Goal: Task Accomplishment & Management: Manage account settings

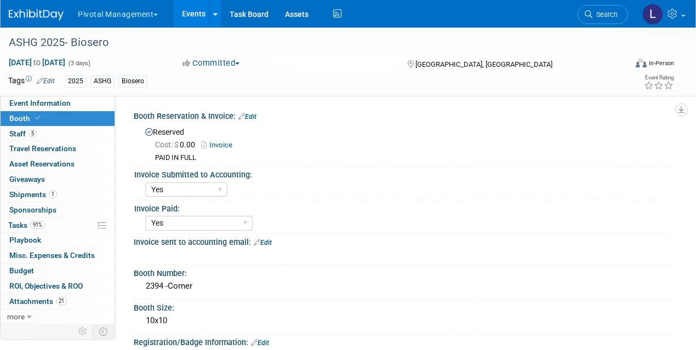
select select "Yes"
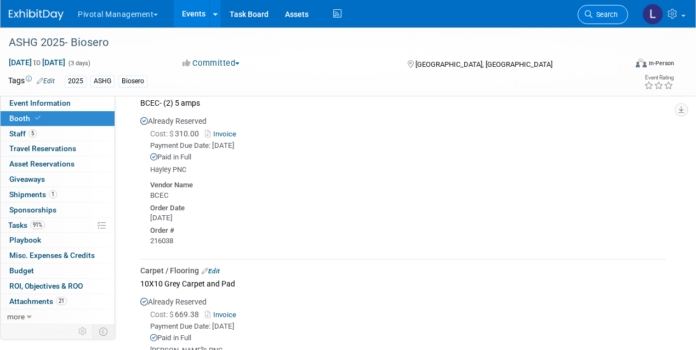
click at [603, 19] on link "Search" at bounding box center [603, 14] width 50 height 19
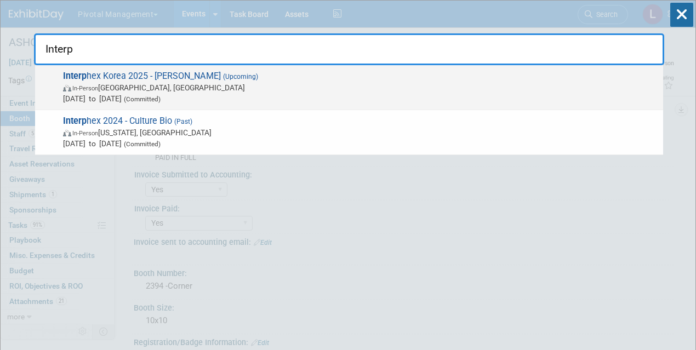
type input "Interp"
click at [337, 82] on span "In-Person [GEOGRAPHIC_DATA], [GEOGRAPHIC_DATA]" at bounding box center [360, 87] width 595 height 11
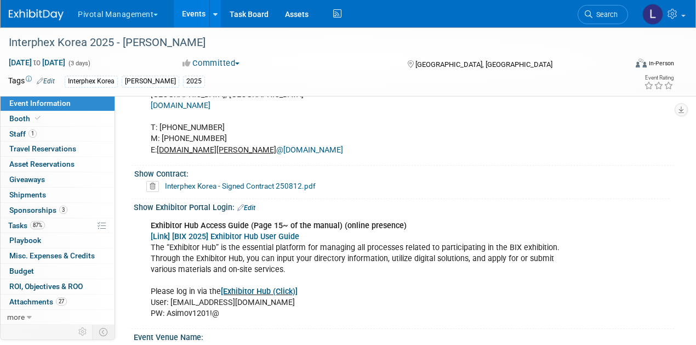
scroll to position [672, 0]
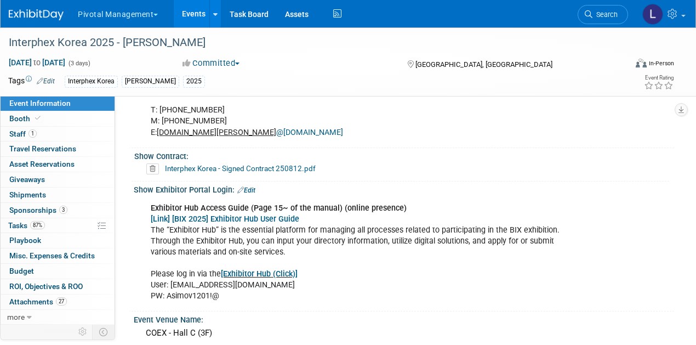
click at [289, 214] on link "[Link] [BIX 2025] Exhibitor Hub User Guide" at bounding box center [225, 218] width 149 height 9
click at [282, 269] on link "[Exhibitor Hub (Click)]" at bounding box center [259, 273] width 77 height 9
click at [615, 21] on link "Search" at bounding box center [603, 14] width 50 height 19
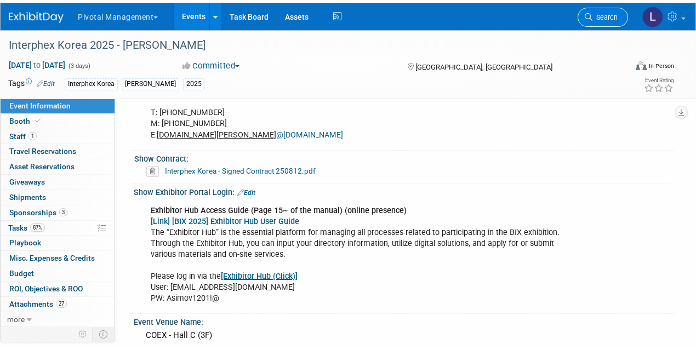
scroll to position [0, 0]
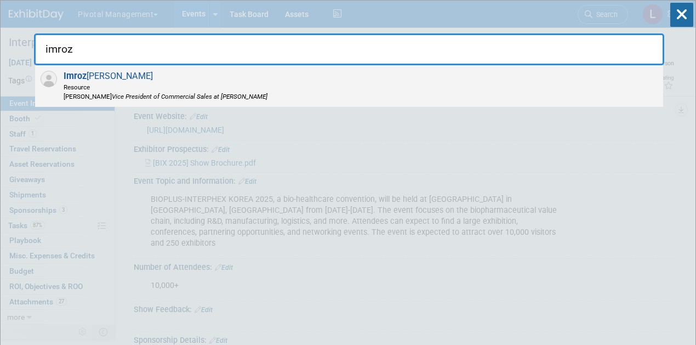
type input "imroz"
click at [193, 77] on span "[PERSON_NAME] Resource [PERSON_NAME] Vice President of Commercial Sales at [PER…" at bounding box center [163, 86] width 207 height 30
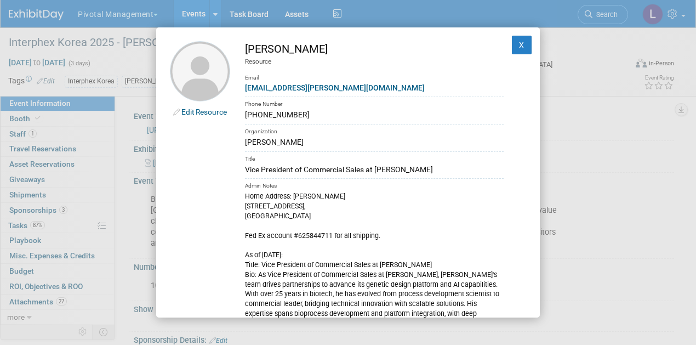
drag, startPoint x: 365, startPoint y: 167, endPoint x: 243, endPoint y: 164, distance: 121.7
click at [243, 164] on td "[PERSON_NAME] Resource Email [EMAIL_ADDRESS][PERSON_NAME][DOMAIN_NAME] Phone Nu…" at bounding box center [366, 233] width 273 height 384
copy div "Vice President of Commercial Sales"
drag, startPoint x: 305, startPoint y: 116, endPoint x: 242, endPoint y: 114, distance: 62.5
click at [242, 114] on td "[PERSON_NAME] Resource Email [EMAIL_ADDRESS][PERSON_NAME][DOMAIN_NAME] Phone Nu…" at bounding box center [366, 233] width 273 height 384
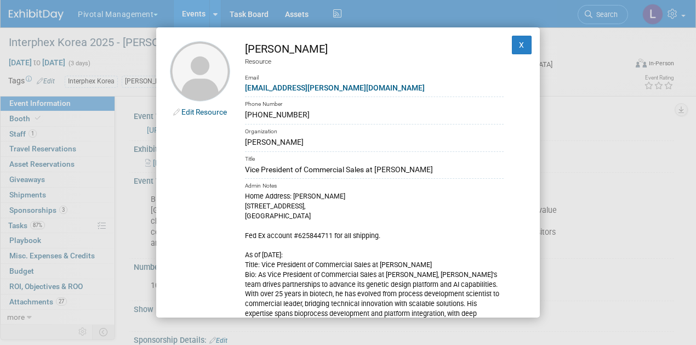
copy div "[PHONE_NUMBER]"
click at [611, 208] on div "Edit Resource [PERSON_NAME] Resource Email [EMAIL_ADDRESS][PERSON_NAME][DOMAIN_…" at bounding box center [348, 172] width 696 height 345
click at [512, 38] on button "X" at bounding box center [522, 45] width 20 height 19
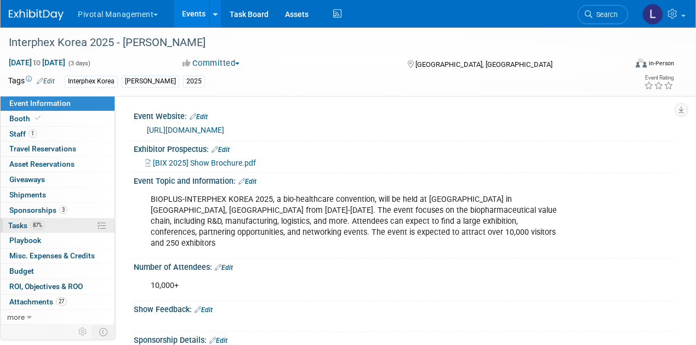
click at [26, 223] on span "Tasks 87%" at bounding box center [26, 225] width 37 height 9
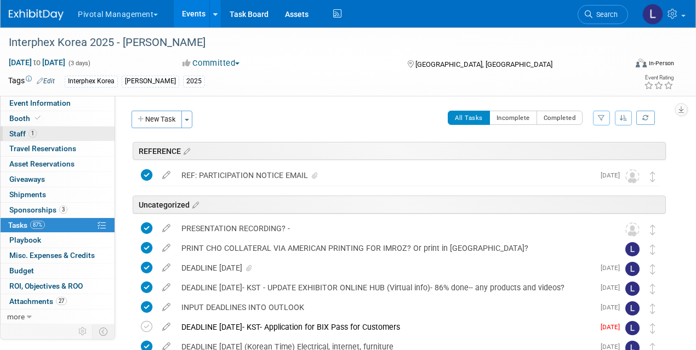
click at [36, 131] on link "1 Staff 1" at bounding box center [58, 134] width 114 height 15
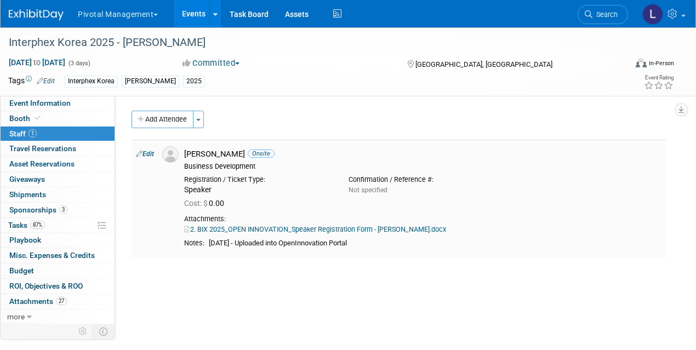
click at [152, 156] on link "Edit" at bounding box center [145, 154] width 18 height 8
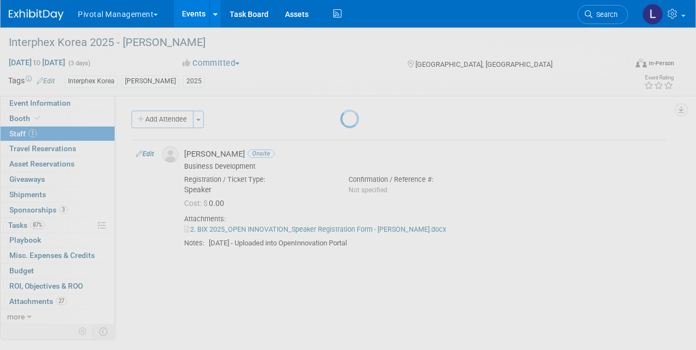
select select "b6596fb5-1fd3-4e98-9af0-e3cddd875117"
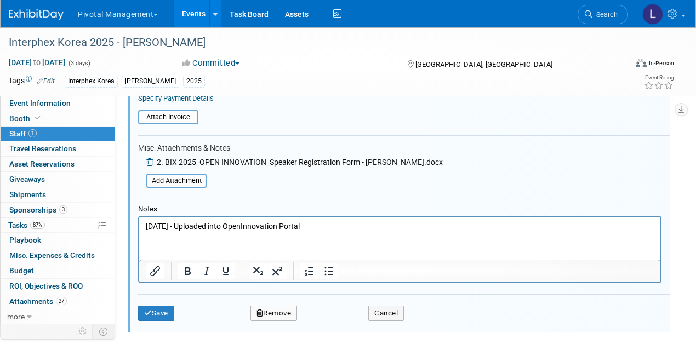
scroll to position [250, 0]
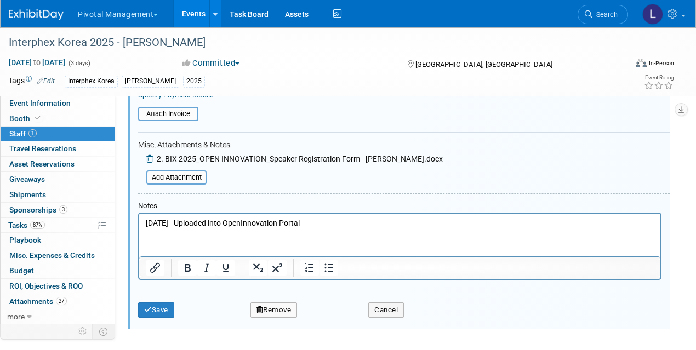
click at [349, 226] on p "[DATE] - Uploaded into OpenInnovation Portal" at bounding box center [400, 223] width 509 height 11
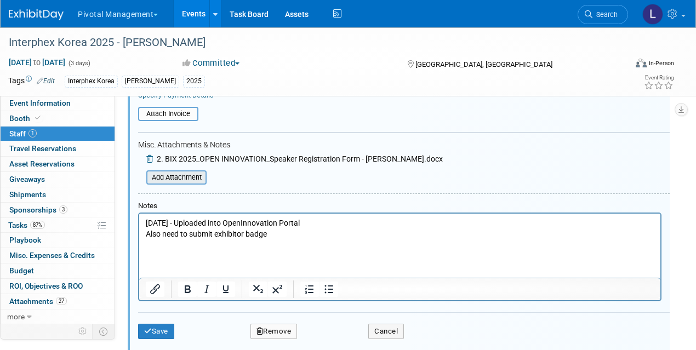
click at [192, 173] on input "file" at bounding box center [140, 178] width 130 height 12
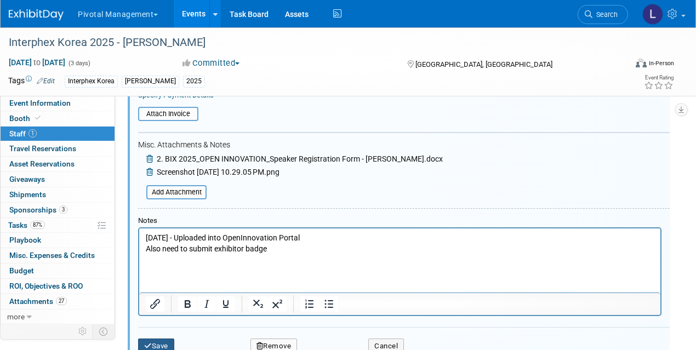
click at [158, 341] on button "Save" at bounding box center [156, 346] width 36 height 15
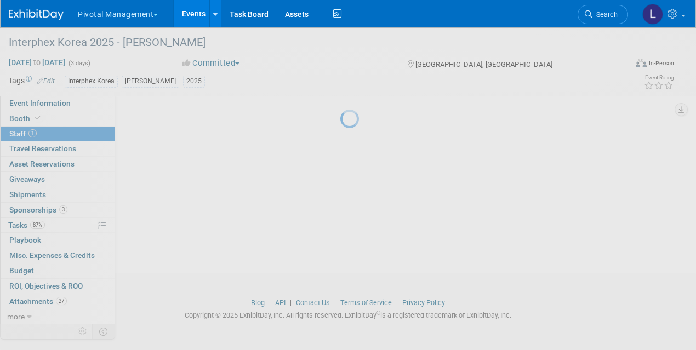
scroll to position [90, 0]
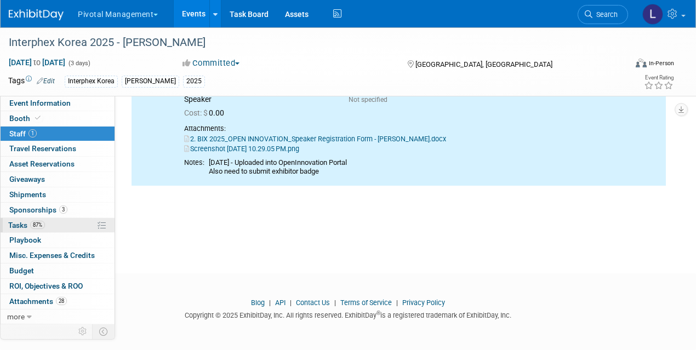
click at [28, 224] on span "Tasks 87%" at bounding box center [26, 225] width 37 height 9
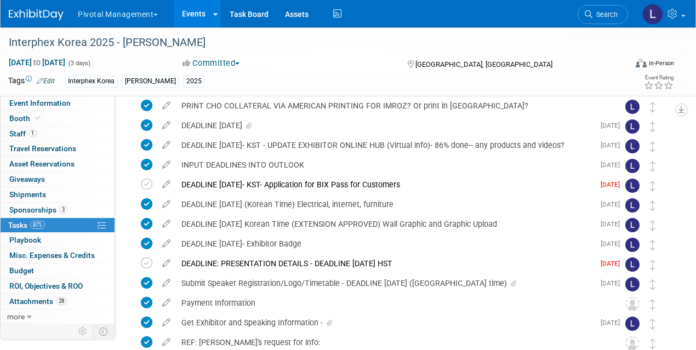
scroll to position [144, 0]
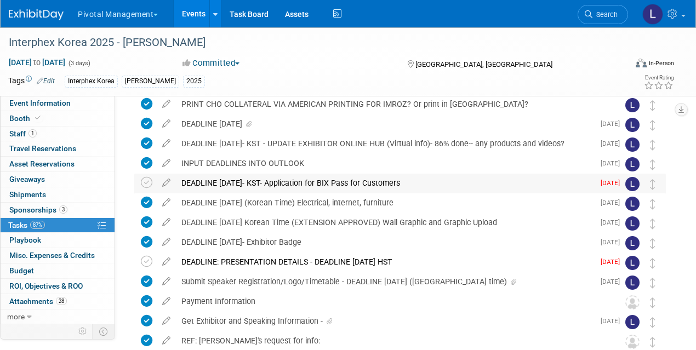
click at [296, 180] on div "DEADLINE [DATE]- KST- Application for BIX Pass for Customers" at bounding box center [385, 183] width 418 height 19
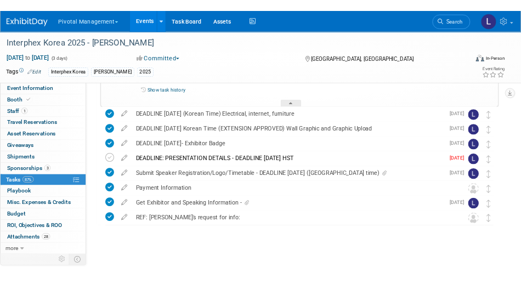
scroll to position [290, 0]
